Goal: Information Seeking & Learning: Learn about a topic

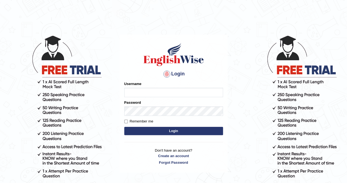
type input "Kiran1228"
click at [177, 132] on button "Login" at bounding box center [173, 131] width 99 height 8
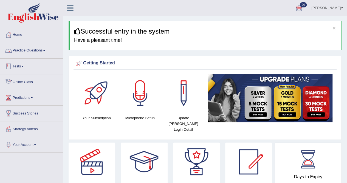
click at [34, 49] on link "Practice Questions" at bounding box center [31, 50] width 63 height 14
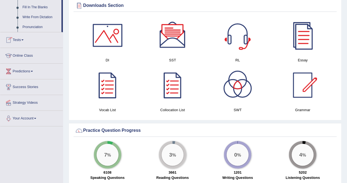
scroll to position [160, 0]
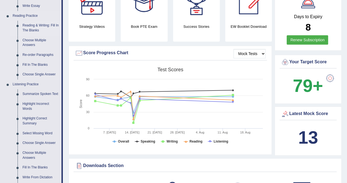
click at [31, 27] on link "Reading & Writing: Fill In The Blanks" at bounding box center [40, 28] width 41 height 15
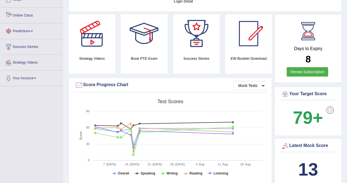
scroll to position [151, 0]
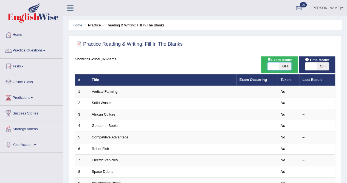
click at [275, 67] on span at bounding box center [274, 66] width 12 height 8
checkbox input "true"
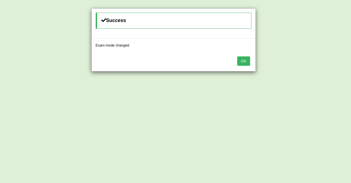
click at [246, 62] on button "OK" at bounding box center [243, 60] width 13 height 9
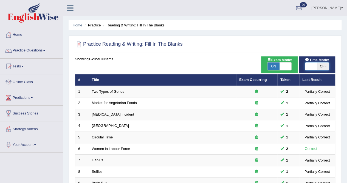
click at [307, 69] on span at bounding box center [311, 66] width 12 height 8
checkbox input "true"
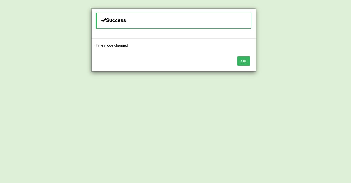
click at [245, 61] on button "OK" at bounding box center [243, 60] width 13 height 9
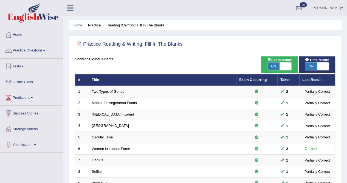
scroll to position [160, 0]
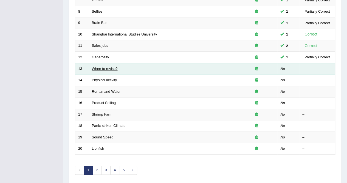
click at [115, 66] on link "When to revise?" at bounding box center [105, 68] width 26 height 4
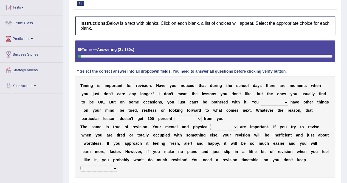
scroll to position [105, 0]
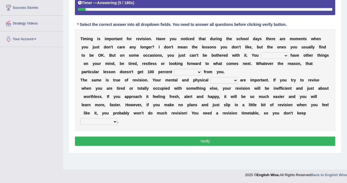
click at [285, 54] on select "may can will must" at bounding box center [274, 55] width 27 height 7
click at [287, 55] on select "may can will must" at bounding box center [274, 55] width 27 height 7
select select "may"
click at [261, 52] on select "may can will must" at bounding box center [274, 55] width 27 height 7
click at [201, 69] on select "effect afford effort affect" at bounding box center [187, 72] width 27 height 7
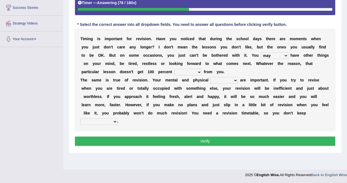
select select "effort"
click at [174, 69] on select "effect afford effort affect" at bounding box center [187, 72] width 27 height 7
click at [235, 80] on select "altitude strength attitudes talent" at bounding box center [224, 80] width 27 height 7
select select "strength"
click at [211, 77] on select "altitude strength attitudes talent" at bounding box center [224, 80] width 27 height 7
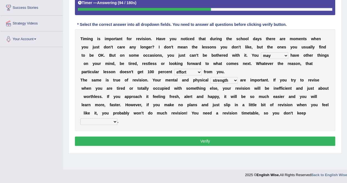
click at [115, 121] on select "stopping it from putting it off giving it out getting it wrong" at bounding box center [98, 121] width 37 height 7
click at [80, 118] on select "stopping it from putting it off giving it out getting it wrong" at bounding box center [98, 121] width 37 height 7
click at [114, 120] on select "stopping it from putting it off giving it out getting it wrong" at bounding box center [98, 121] width 37 height 7
select select "stopping it from"
click at [80, 118] on select "stopping it from putting it off giving it out getting it wrong" at bounding box center [98, 121] width 37 height 7
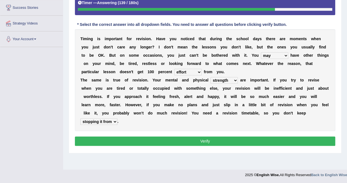
click at [286, 55] on select "may can will must" at bounding box center [274, 55] width 27 height 7
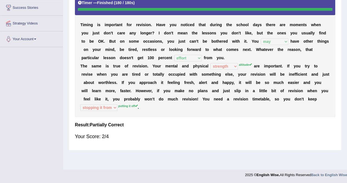
scroll to position [0, 0]
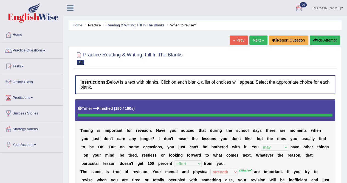
click at [322, 43] on button "Re-Attempt" at bounding box center [325, 39] width 30 height 9
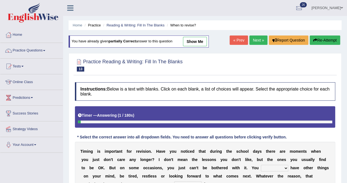
scroll to position [105, 0]
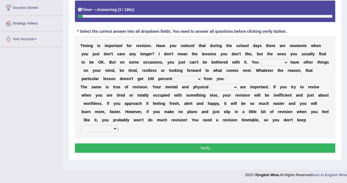
click at [285, 62] on select "may can will must" at bounding box center [274, 62] width 27 height 7
select select "may"
click at [261, 59] on select "may can will must" at bounding box center [274, 62] width 27 height 7
click at [199, 77] on select "effect afford effort affect" at bounding box center [187, 78] width 27 height 7
select select "effect"
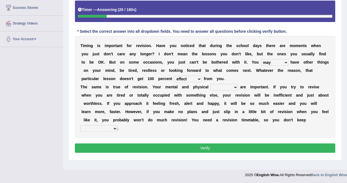
click at [174, 75] on select "effect afford effort affect" at bounding box center [187, 78] width 27 height 7
click at [236, 88] on select "altitude strength attitudes talent" at bounding box center [224, 87] width 27 height 7
select select "attitudes"
click at [211, 84] on select "altitude strength attitudes talent" at bounding box center [224, 87] width 27 height 7
click at [113, 126] on select "stopping it from putting it off giving it out getting it wrong" at bounding box center [98, 128] width 37 height 7
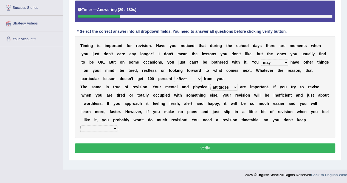
select select "putting it off"
click at [80, 125] on select "stopping it from putting it off giving it out getting it wrong" at bounding box center [98, 128] width 37 height 7
click at [201, 146] on button "Verify" at bounding box center [205, 147] width 260 height 9
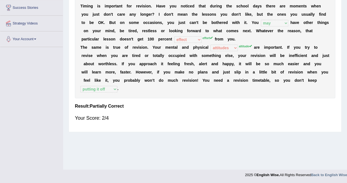
scroll to position [0, 0]
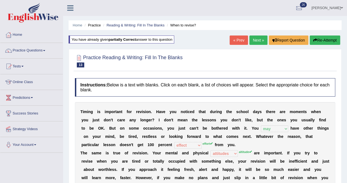
click at [318, 36] on button "Re-Attempt" at bounding box center [325, 39] width 30 height 9
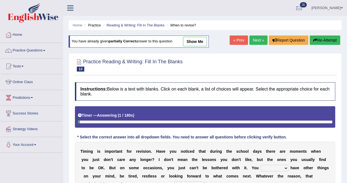
scroll to position [105, 0]
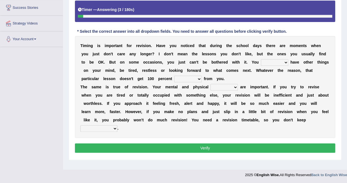
click at [287, 60] on select "may can will must" at bounding box center [274, 62] width 27 height 7
select select "may"
click at [261, 59] on select "may can will must" at bounding box center [274, 62] width 27 height 7
click at [198, 79] on select "effect afford effort affect" at bounding box center [187, 78] width 27 height 7
select select "effort"
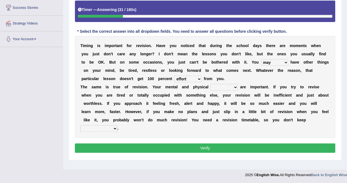
click at [174, 75] on select "effect afford effort affect" at bounding box center [187, 78] width 27 height 7
click at [237, 87] on select "altitude strength attitudes talent" at bounding box center [224, 87] width 27 height 7
select select "altitude"
click at [211, 84] on select "altitude strength attitudes talent" at bounding box center [224, 87] width 27 height 7
click at [116, 127] on select "stopping it from putting it off giving it out getting it wrong" at bounding box center [98, 128] width 37 height 7
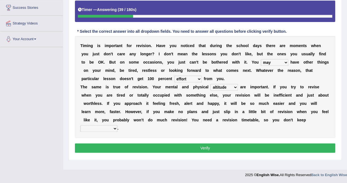
select select "putting it off"
click at [80, 125] on select "stopping it from putting it off giving it out getting it wrong" at bounding box center [98, 128] width 37 height 7
click at [202, 149] on button "Verify" at bounding box center [205, 147] width 260 height 9
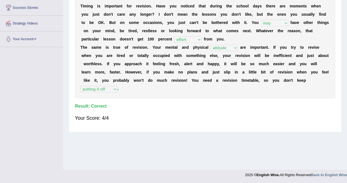
scroll to position [0, 0]
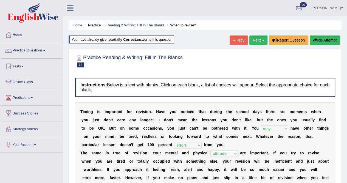
click at [260, 37] on link "Next »" at bounding box center [258, 39] width 18 height 9
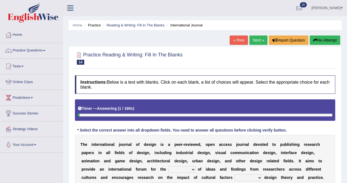
scroll to position [105, 0]
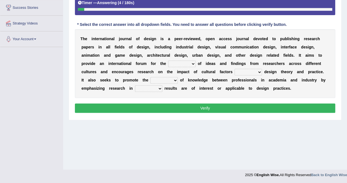
click at [193, 63] on select "infliction change exchange occurence" at bounding box center [181, 63] width 27 height 7
select select "exchange"
click at [168, 60] on select "infliction change exchange occurence" at bounding box center [181, 63] width 27 height 7
click at [261, 71] on select "on without inside at" at bounding box center [248, 72] width 27 height 7
click at [170, 91] on div "T h e i n t e r n a t i o n a l j o u r n a l o f d e s i g n i s a p e e r - r…" at bounding box center [205, 63] width 260 height 69
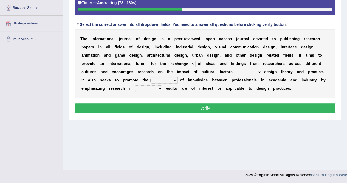
click at [175, 80] on select "overlap transplant transfer estimation" at bounding box center [163, 80] width 27 height 7
select select "estimation"
click at [150, 77] on select "overlap transplant transfer estimation" at bounding box center [163, 80] width 27 height 7
click at [158, 88] on select "the which that what" at bounding box center [148, 88] width 27 height 7
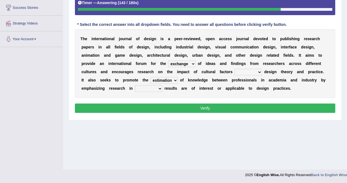
select select "that"
click at [135, 85] on select "the which that what" at bounding box center [148, 88] width 27 height 7
click at [261, 72] on select "on without inside at" at bounding box center [248, 72] width 27 height 7
select select "without"
click at [235, 69] on select "on without inside at" at bounding box center [248, 72] width 27 height 7
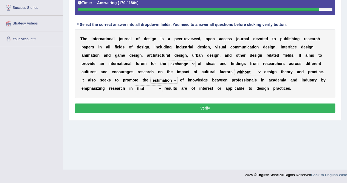
click at [174, 78] on select "overlap transplant transfer estimation" at bounding box center [163, 80] width 27 height 7
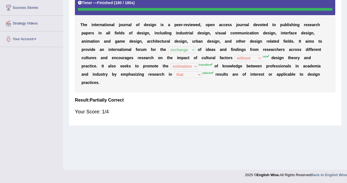
drag, startPoint x: 351, startPoint y: 0, endPoint x: 189, endPoint y: 134, distance: 209.8
click at [189, 134] on div "Home Practice Reading & Writing: Fill In The Blanks International Journal « Pre…" at bounding box center [205, 32] width 284 height 274
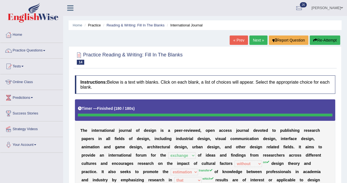
click at [325, 38] on button "Re-Attempt" at bounding box center [325, 39] width 30 height 9
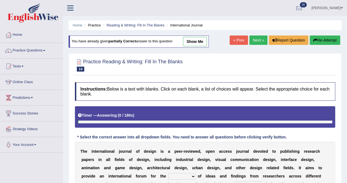
scroll to position [105, 0]
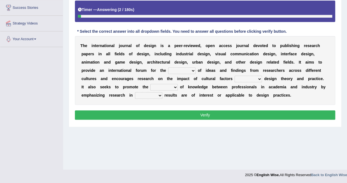
click at [193, 67] on select "infliction change exchange occurence" at bounding box center [181, 70] width 27 height 7
select select "exchange"
click at [168, 67] on select "infliction change exchange occurence" at bounding box center [181, 70] width 27 height 7
click at [260, 79] on select "on without inside at" at bounding box center [248, 78] width 27 height 7
select select "on"
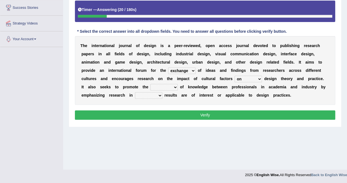
click at [235, 75] on select "on without inside at" at bounding box center [248, 78] width 27 height 7
click at [174, 85] on select "overlap transplant transfer estimation" at bounding box center [163, 87] width 27 height 7
select select "transfer"
click at [150, 84] on select "overlap transplant transfer estimation" at bounding box center [163, 87] width 27 height 7
click at [157, 94] on select "the which that what" at bounding box center [148, 95] width 27 height 7
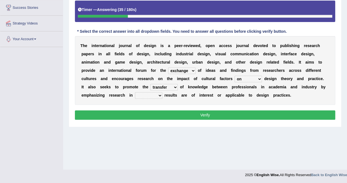
select select "which"
click at [135, 92] on select "the which that what" at bounding box center [148, 95] width 27 height 7
click at [209, 111] on button "Verify" at bounding box center [205, 114] width 260 height 9
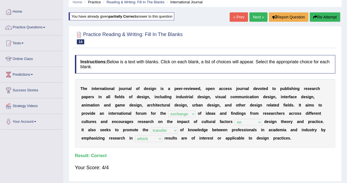
scroll to position [0, 0]
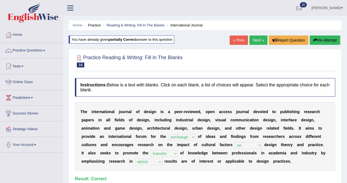
click at [258, 40] on link "Next »" at bounding box center [258, 39] width 18 height 9
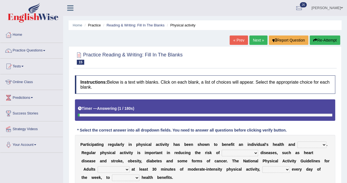
scroll to position [105, 0]
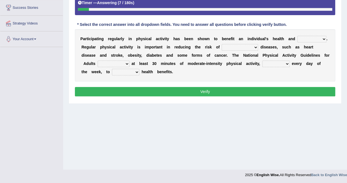
click at [324, 38] on select "values immortality expectation wellbeing" at bounding box center [312, 39] width 29 height 7
select select "wellbeing"
click at [298, 36] on select "values immortality expectation wellbeing" at bounding box center [312, 39] width 29 height 7
click at [254, 47] on select "chronic contraindicated untouched detectable" at bounding box center [240, 47] width 37 height 7
select select "chronic"
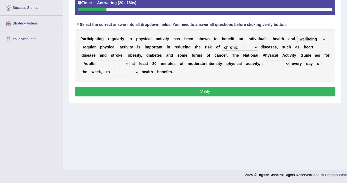
click at [222, 44] on select "chronic contraindicated untouched detectable" at bounding box center [240, 47] width 37 height 7
click at [123, 61] on select "excludes recommends denotes defies" at bounding box center [114, 63] width 32 height 7
select select "recommends"
click at [98, 60] on select "excludes recommends denotes defies" at bounding box center [114, 63] width 32 height 7
click at [287, 63] on select "relatively absolutely preferably namely" at bounding box center [275, 63] width 27 height 7
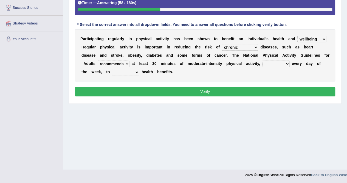
select select "preferably"
click at [262, 60] on select "relatively absolutely preferably namely" at bounding box center [275, 63] width 27 height 7
click at [135, 71] on select "charge obtain weigh estimate" at bounding box center [125, 72] width 27 height 7
select select "obtain"
click at [112, 69] on select "charge obtain weigh estimate" at bounding box center [125, 72] width 27 height 7
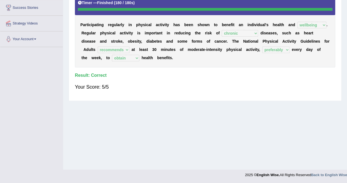
scroll to position [0, 0]
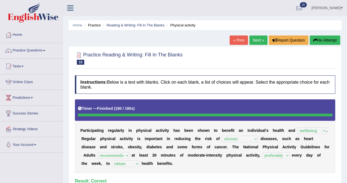
click at [261, 39] on link "Next »" at bounding box center [258, 39] width 18 height 9
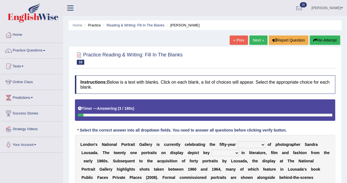
scroll to position [105, 0]
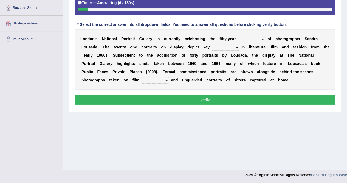
click at [261, 39] on select "invitation promotion training career" at bounding box center [251, 39] width 27 height 7
select select "career"
click at [238, 36] on select "invitation promotion training career" at bounding box center [251, 39] width 27 height 7
click at [235, 47] on select "figures gadgets fashions genres" at bounding box center [225, 47] width 27 height 7
select select "figures"
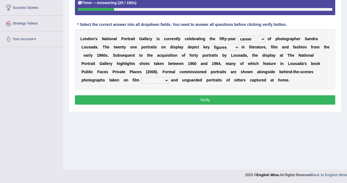
click at [212, 44] on select "figures gadgets fashions genres" at bounding box center [225, 47] width 27 height 7
click at [164, 78] on select "gists sets tickets aisles" at bounding box center [155, 80] width 27 height 7
select select "sets"
click at [142, 77] on select "gists sets tickets aisles" at bounding box center [155, 80] width 27 height 7
click at [263, 40] on select "invitation promotion training career" at bounding box center [251, 39] width 27 height 7
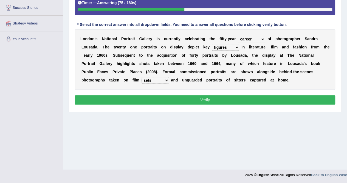
click at [260, 86] on div "L o n d o n ' s N a t i o n a l P o r t r a i t G a l l e r y i s c u r r e n t…" at bounding box center [205, 59] width 260 height 60
click at [236, 47] on select "figures gadgets fashions genres" at bounding box center [225, 47] width 27 height 7
click at [264, 132] on div "Home Practice Reading & Writing: Fill In The Blanks Sandra Lousada « Prev Next …" at bounding box center [205, 32] width 284 height 274
click at [167, 80] on select "gists sets tickets aisles" at bounding box center [155, 80] width 27 height 7
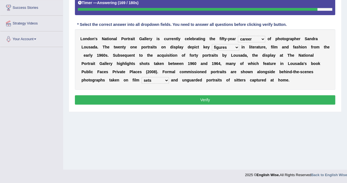
click at [165, 80] on select "gists sets tickets aisles" at bounding box center [155, 80] width 27 height 7
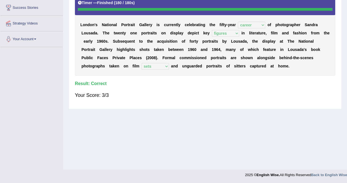
scroll to position [0, 0]
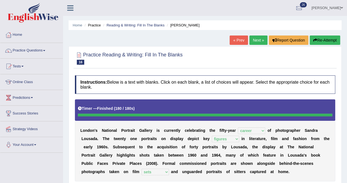
click at [257, 38] on link "Next »" at bounding box center [258, 39] width 18 height 9
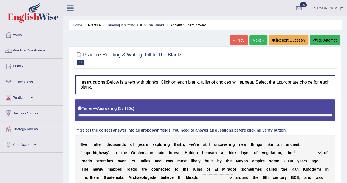
scroll to position [105, 0]
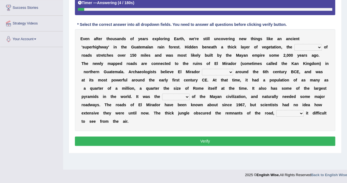
click at [318, 47] on select "network surface interface width" at bounding box center [307, 47] width 27 height 7
select select "width"
click at [294, 44] on select "network surface interface width" at bounding box center [307, 47] width 27 height 7
click at [228, 70] on select "has founded founded was founded was found" at bounding box center [217, 72] width 31 height 7
select select "has founded"
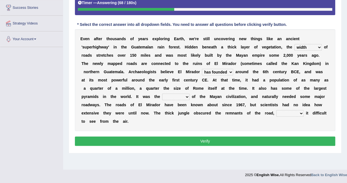
click at [202, 69] on select "has founded founded was founded was found" at bounding box center [217, 72] width 31 height 7
click at [189, 95] on select "volume heart column facet" at bounding box center [175, 96] width 27 height 7
select select "facet"
click at [162, 93] on select "volume heart column facet" at bounding box center [175, 96] width 27 height 7
click at [301, 112] on select "makes making make made" at bounding box center [289, 113] width 27 height 7
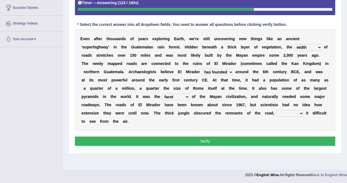
select select "made"
click at [276, 110] on select "makes making make made" at bounding box center [289, 113] width 27 height 7
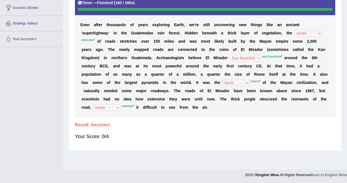
scroll to position [0, 0]
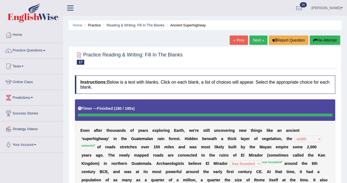
click at [324, 41] on button "Re-Attempt" at bounding box center [325, 39] width 30 height 9
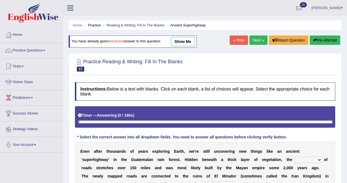
scroll to position [105, 0]
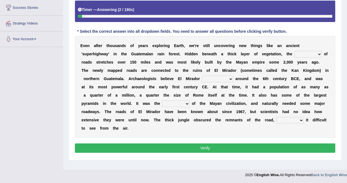
click at [318, 52] on select "network surface interface width" at bounding box center [307, 54] width 27 height 7
select select "network"
click at [294, 51] on select "network surface interface width" at bounding box center [307, 54] width 27 height 7
click at [231, 78] on select "has founded founded was founded was found" at bounding box center [217, 78] width 31 height 7
select select "was founded"
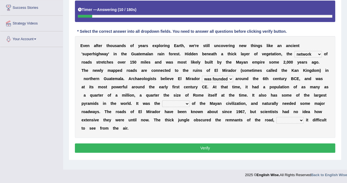
click at [202, 75] on select "has founded founded was founded was found" at bounding box center [217, 78] width 31 height 7
click at [186, 100] on select "volume heart column facet" at bounding box center [175, 103] width 27 height 7
select select "volume"
click at [162, 100] on select "volume heart column facet" at bounding box center [175, 103] width 27 height 7
click at [302, 119] on select "makes making make made" at bounding box center [289, 120] width 27 height 7
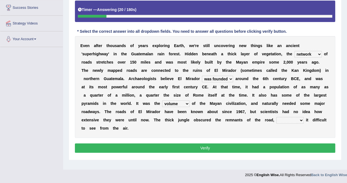
select select "making"
click at [276, 117] on select "makes making make made" at bounding box center [289, 120] width 27 height 7
click at [233, 146] on button "Verify" at bounding box center [205, 147] width 260 height 9
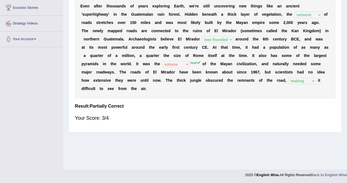
scroll to position [0, 0]
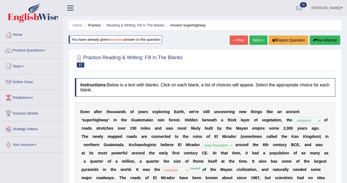
click at [261, 39] on link "Next »" at bounding box center [258, 39] width 18 height 9
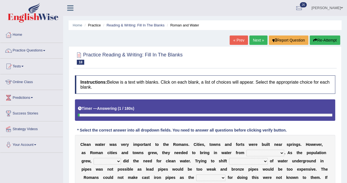
scroll to position [105, 0]
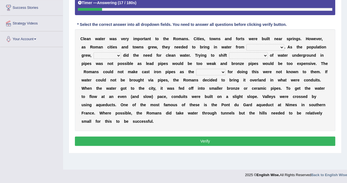
click at [281, 46] on select "further afield these origins different parts specific sources" at bounding box center [265, 47] width 38 height 7
select select "specific sources"
click at [246, 44] on select "further afield these origins different parts specific sources" at bounding box center [265, 47] width 38 height 7
click at [117, 55] on select "as well so how thus" at bounding box center [107, 55] width 27 height 7
select select "thus"
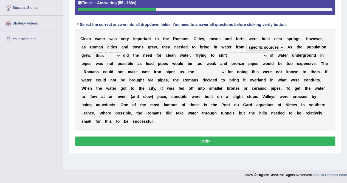
click at [94, 52] on select "as well so how thus" at bounding box center [107, 55] width 27 height 7
click at [265, 55] on select "few loads improper intakes relative levels large volumes" at bounding box center [248, 55] width 39 height 7
select select "large volumes"
click at [229, 52] on select "few loads improper intakes relative levels large volumes" at bounding box center [248, 55] width 39 height 7
click at [220, 71] on select "spans scales proportions techniques" at bounding box center [210, 72] width 29 height 7
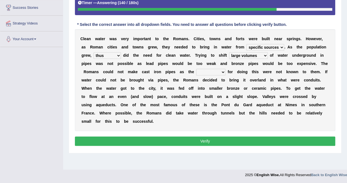
select select "techniques"
click at [196, 69] on select "spans scales proportions techniques" at bounding box center [210, 72] width 29 height 7
click at [283, 46] on select "further afield these origins different parts specific sources" at bounding box center [265, 47] width 38 height 7
select select "different parts"
click at [246, 44] on select "further afield these origins different parts specific sources" at bounding box center [265, 47] width 38 height 7
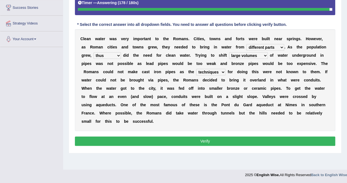
click at [265, 54] on select "few loads improper intakes relative levels large volumes" at bounding box center [248, 55] width 39 height 7
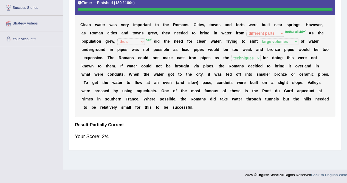
scroll to position [0, 0]
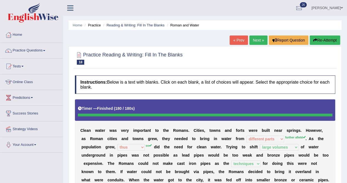
click at [258, 44] on link "Next »" at bounding box center [258, 39] width 18 height 9
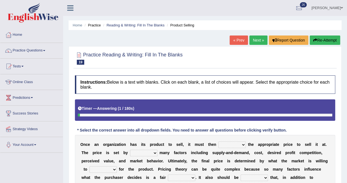
scroll to position [105, 0]
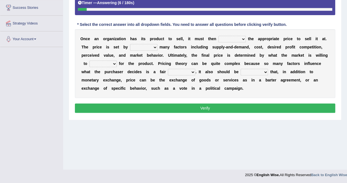
click at [246, 37] on b at bounding box center [247, 39] width 2 height 4
click at [243, 40] on select "tolerate determine fabricate fancy" at bounding box center [231, 39] width 27 height 7
select select "determine"
click at [218, 36] on select "tolerate determine fabricate fancy" at bounding box center [231, 39] width 27 height 7
click at [154, 46] on select "comparing begetting balancing offsetting" at bounding box center [143, 47] width 27 height 7
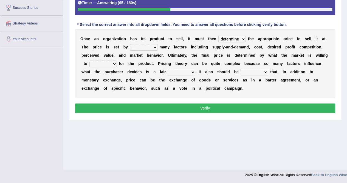
select select "comparing"
click at [130, 44] on select "comparing begetting balancing offsetting" at bounding box center [143, 47] width 27 height 7
click at [111, 63] on select "consign design exchange prepare" at bounding box center [102, 63] width 27 height 7
click at [89, 60] on select "consign design exchange prepare" at bounding box center [102, 63] width 27 height 7
click at [112, 61] on select "consign design exchange prepare" at bounding box center [102, 63] width 27 height 7
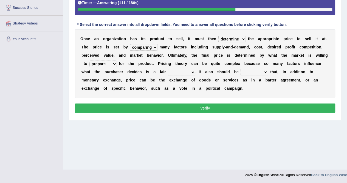
select select "design"
click at [89, 60] on select "consign design exchange prepare" at bounding box center [102, 63] width 27 height 7
click at [193, 72] on select "addition shape content value" at bounding box center [181, 72] width 27 height 7
select select "value"
click at [168, 69] on select "addition shape content value" at bounding box center [181, 72] width 27 height 7
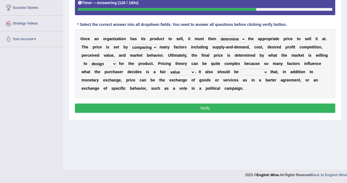
click at [266, 71] on select "explained enlarged overrated noted" at bounding box center [254, 72] width 27 height 7
select select "explained"
click at [241, 69] on select "explained enlarged overrated noted" at bounding box center [254, 72] width 27 height 7
click at [266, 71] on select "explained enlarged overrated noted" at bounding box center [254, 72] width 27 height 7
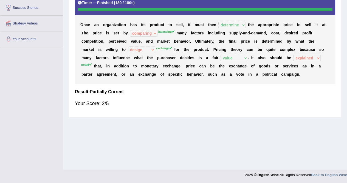
scroll to position [0, 0]
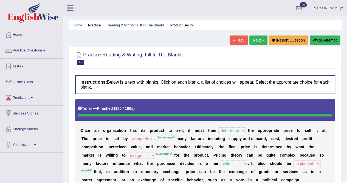
click at [319, 41] on button "Re-Attempt" at bounding box center [325, 39] width 30 height 9
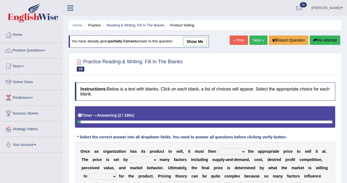
scroll to position [105, 0]
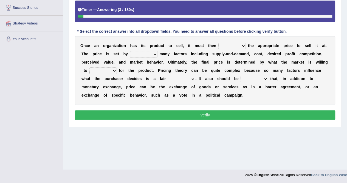
click at [244, 46] on select "tolerate determine fabricate fancy" at bounding box center [231, 46] width 27 height 7
select select "determine"
click at [218, 43] on select "tolerate determine fabricate fancy" at bounding box center [231, 46] width 27 height 7
click at [152, 53] on select "comparing begetting balancing offsetting" at bounding box center [143, 54] width 27 height 7
select select "balancing"
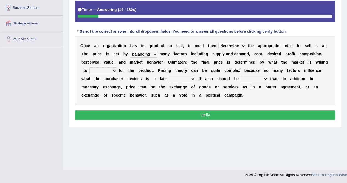
click at [130, 51] on select "comparing begetting balancing offsetting" at bounding box center [143, 54] width 27 height 7
click at [112, 67] on select "consign design exchange prepare" at bounding box center [102, 70] width 27 height 7
select select "exchange"
click at [89, 67] on select "consign design exchange prepare" at bounding box center [102, 70] width 27 height 7
click at [190, 76] on select "addition shape content value" at bounding box center [181, 78] width 27 height 7
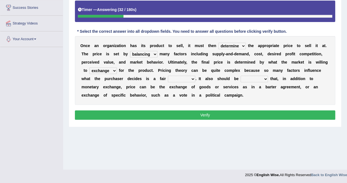
select select "value"
click at [168, 75] on select "addition shape content value" at bounding box center [181, 78] width 27 height 7
click at [268, 77] on select "explained enlarged overrated noted" at bounding box center [254, 78] width 27 height 7
select select "noted"
click at [241, 75] on select "explained enlarged overrated noted" at bounding box center [254, 78] width 27 height 7
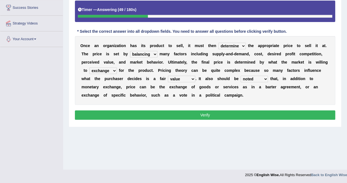
click at [229, 115] on button "Verify" at bounding box center [205, 114] width 260 height 9
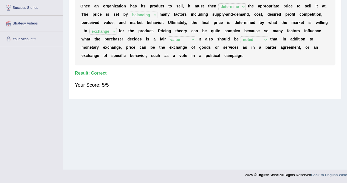
scroll to position [0, 0]
